Goal: Browse casually

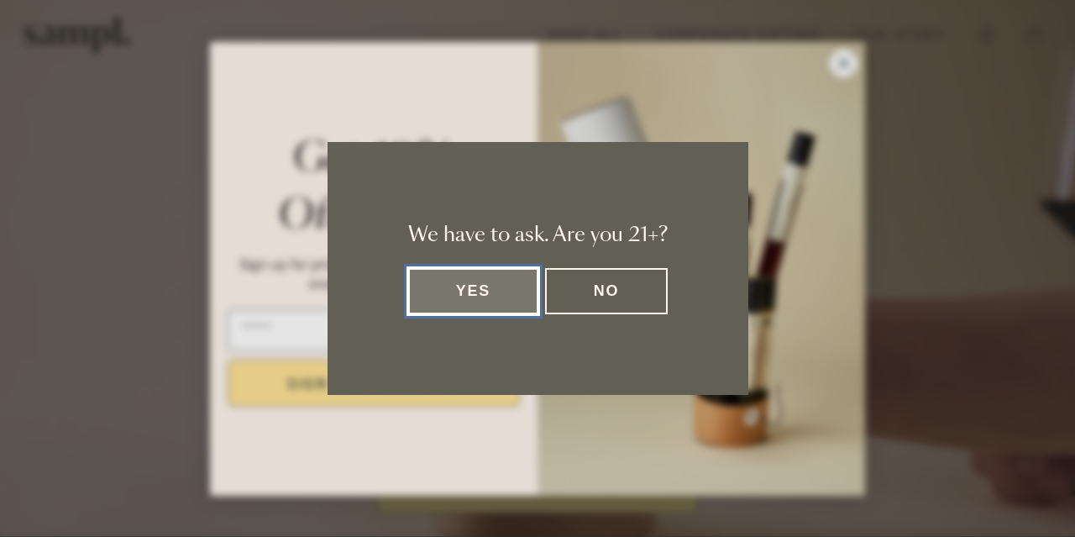
click at [464, 271] on button "Yes" at bounding box center [473, 291] width 131 height 46
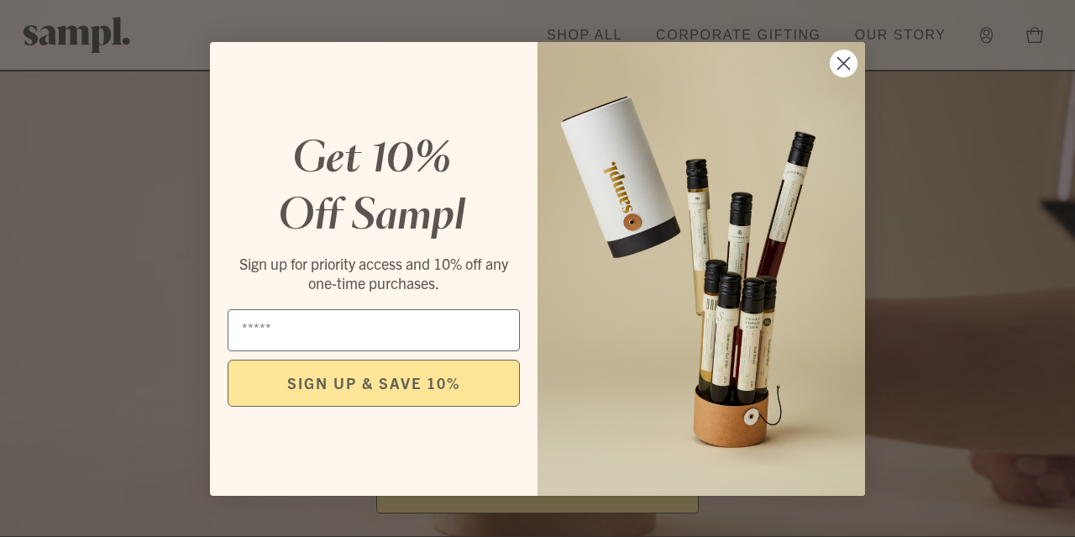
click at [843, 61] on circle "Close dialog" at bounding box center [844, 63] width 28 height 28
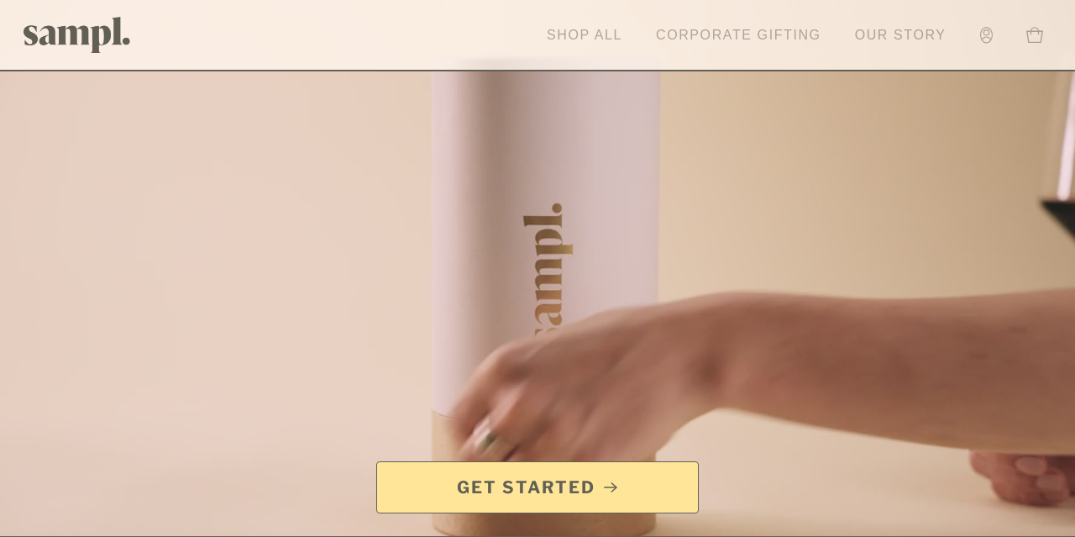
click at [562, 33] on link "Shop All" at bounding box center [585, 35] width 92 height 37
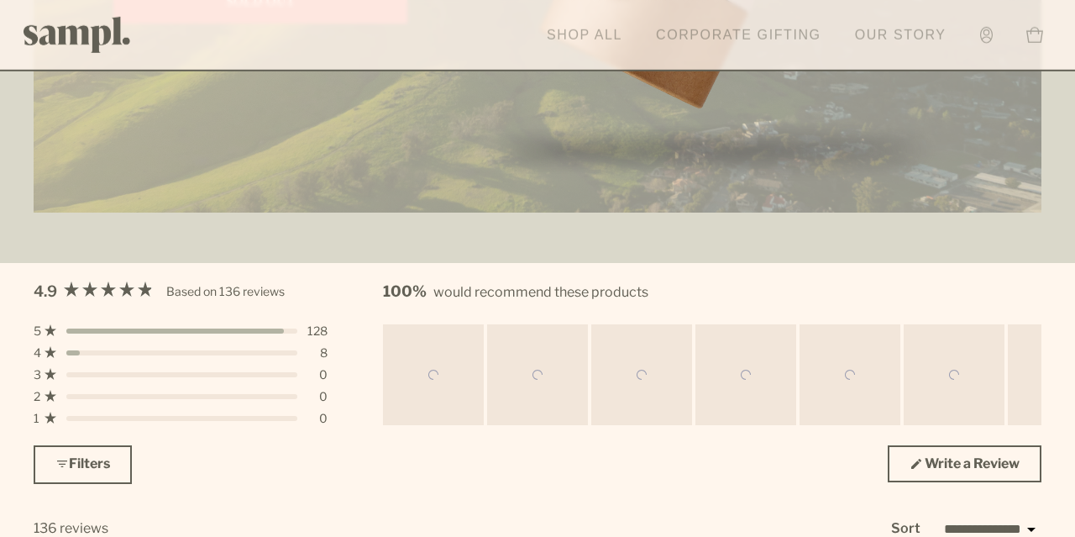
scroll to position [4958, 0]
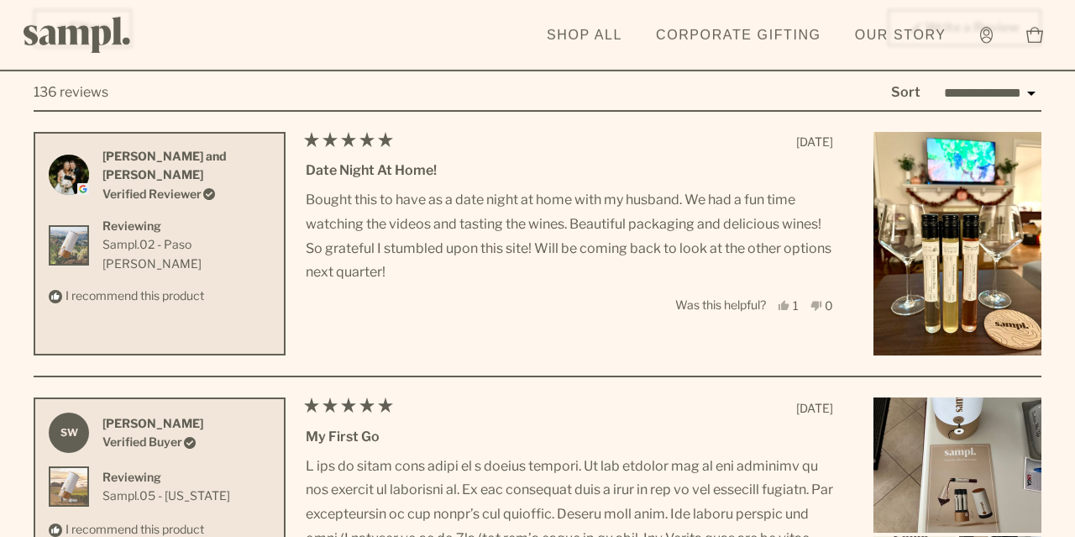
click at [65, 25] on img at bounding box center [78, 35] width 108 height 36
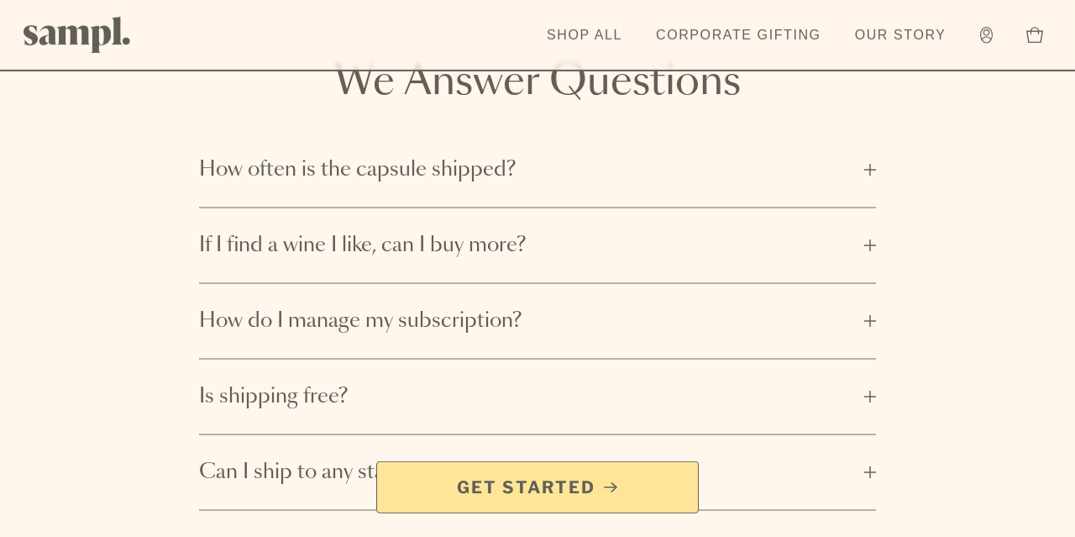
scroll to position [2528, 0]
